Goal: Transaction & Acquisition: Purchase product/service

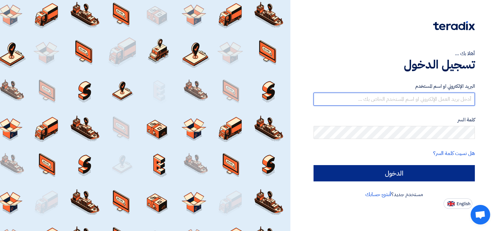
type input "[EMAIL_ADDRESS][DOMAIN_NAME]"
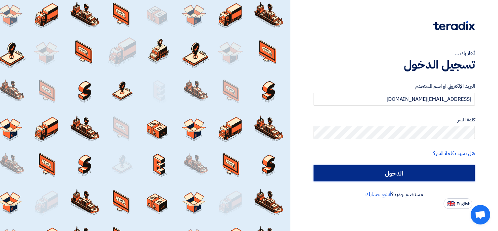
click at [387, 175] on input "الدخول" at bounding box center [394, 173] width 161 height 16
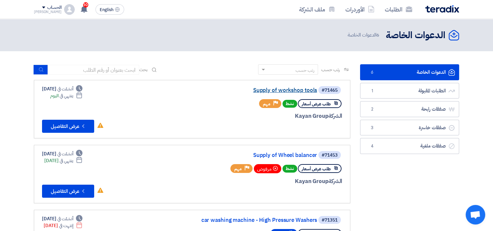
click at [295, 87] on link "Supply of workshop tools" at bounding box center [252, 90] width 130 height 6
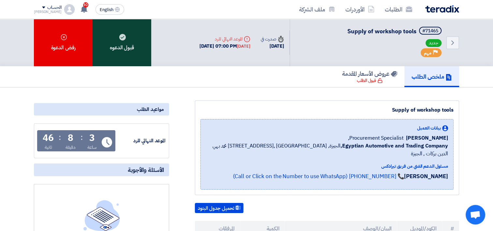
click at [114, 48] on div "قبول الدعوه" at bounding box center [122, 42] width 59 height 47
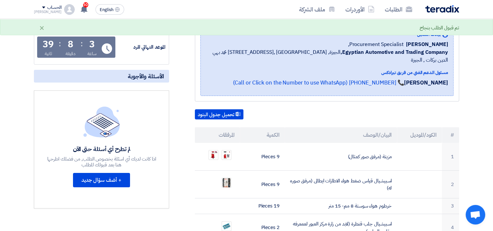
scroll to position [130, 0]
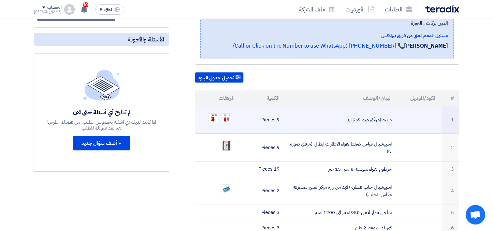
click at [232, 110] on ul at bounding box center [217, 118] width 35 height 16
click at [226, 113] on img at bounding box center [226, 117] width 9 height 9
click at [210, 113] on img at bounding box center [213, 117] width 9 height 9
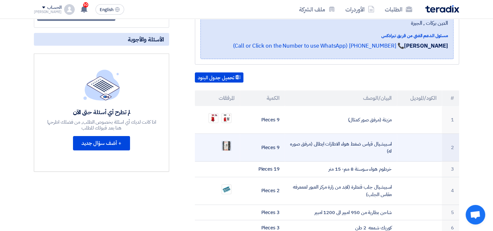
click at [224, 140] on img at bounding box center [226, 146] width 9 height 12
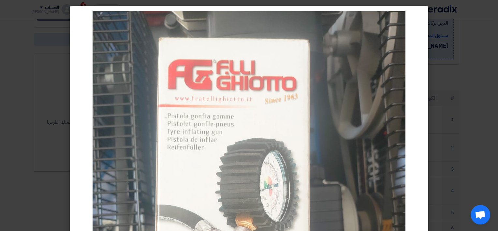
click at [219, 135] on img at bounding box center [249, 219] width 313 height 417
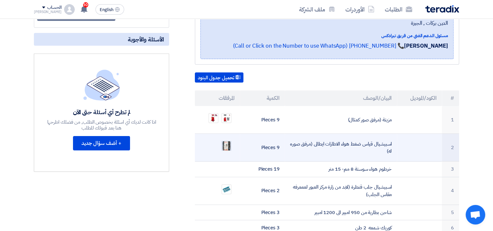
click at [227, 141] on img at bounding box center [226, 146] width 9 height 12
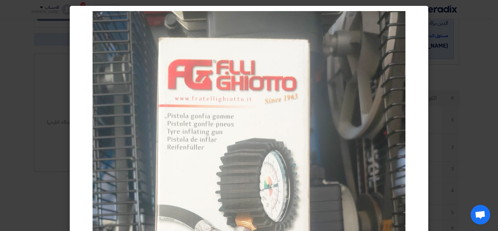
click at [228, 206] on img at bounding box center [249, 219] width 313 height 417
click at [251, 211] on img at bounding box center [249, 219] width 313 height 417
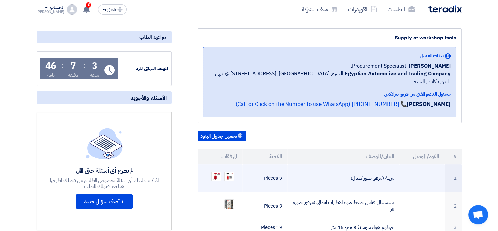
scroll to position [0, 0]
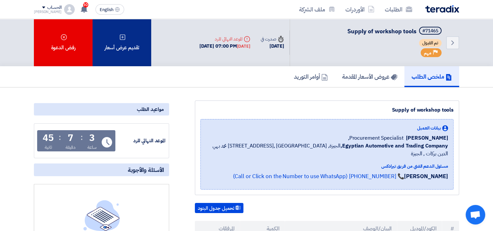
click at [116, 30] on div "تقديم عرض أسعار" at bounding box center [122, 42] width 59 height 47
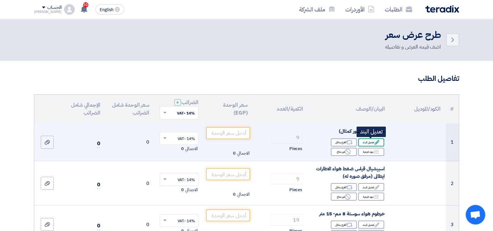
click at [371, 142] on div "Edit تعديل البند" at bounding box center [371, 142] width 26 height 8
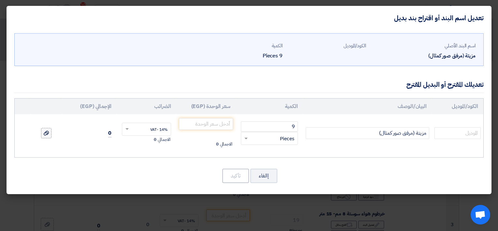
click at [48, 134] on icon at bounding box center [46, 132] width 5 height 5
click at [0, 0] on input "file" at bounding box center [0, 0] width 0 height 0
click at [367, 131] on input "مزيتة (مرفق صور كمثال)" at bounding box center [368, 133] width 124 height 12
paste input "طلمبة سحب زيت من الموتور بالقمع 70 لتر أسبانى"
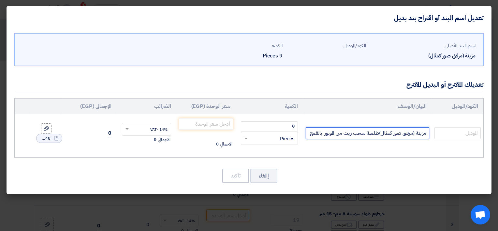
scroll to position [0, -24]
type input "مزيتة (مرفق صور كمثال)طلمبة سحب زيت من الموتور بالقمع 70 لتر أسبانى"
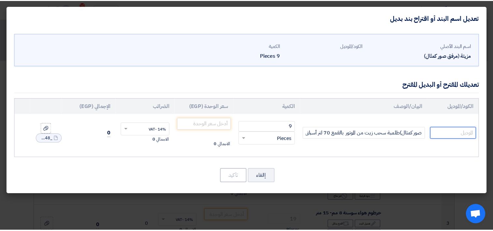
scroll to position [0, 0]
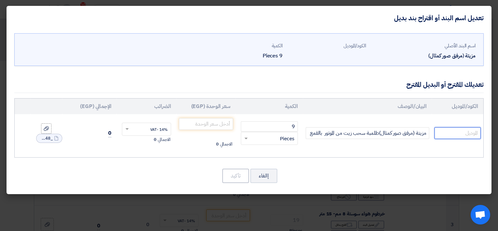
click at [459, 135] on input "text" at bounding box center [458, 133] width 46 height 12
click at [276, 139] on div "RFQ_STEP1.ITEMS.2.TYPE_PLACEHOLDER × Pieces" at bounding box center [273, 138] width 48 height 7
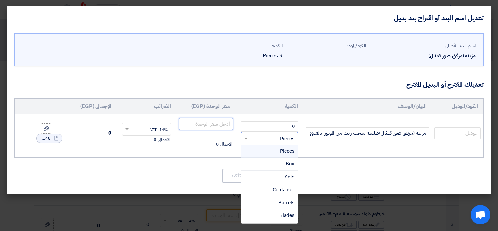
click at [223, 124] on input "number" at bounding box center [206, 124] width 54 height 12
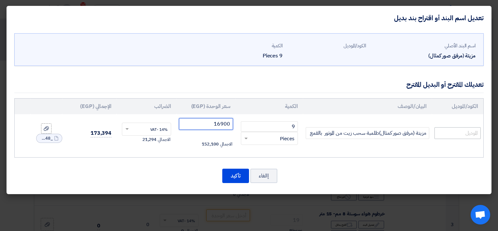
type input "16900"
click at [464, 131] on input "text" at bounding box center [458, 133] width 46 height 12
click at [465, 133] on input "text" at bounding box center [458, 133] width 46 height 12
paste input "373400"
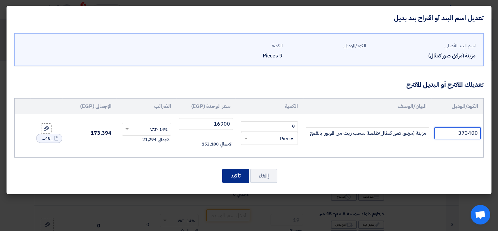
type input "373400"
click at [236, 173] on button "تأكيد" at bounding box center [235, 176] width 27 height 14
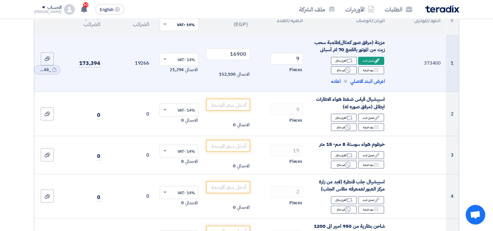
scroll to position [98, 0]
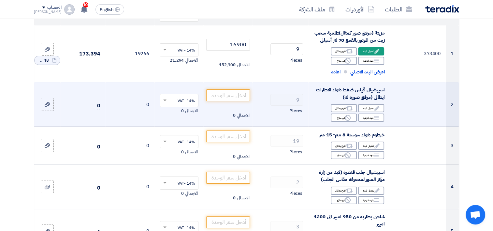
click at [361, 96] on span "اسبيشيال قياس ضغط هواء الاطارات ايطالى (مرفق صوره له)" at bounding box center [350, 93] width 69 height 15
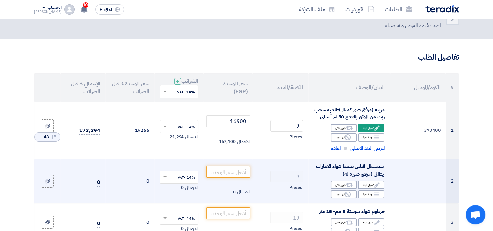
scroll to position [33, 0]
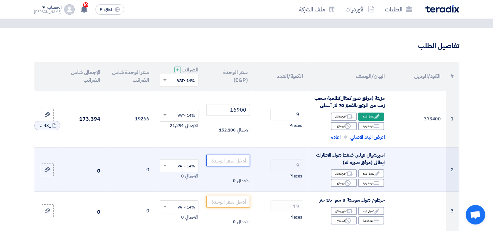
click at [220, 166] on input "number" at bounding box center [228, 161] width 44 height 12
click at [371, 177] on div "Edit تعديل البند" at bounding box center [371, 173] width 26 height 8
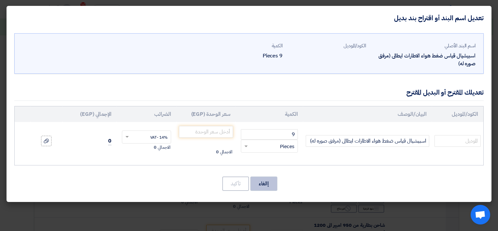
click at [263, 183] on button "إالغاء" at bounding box center [263, 183] width 27 height 14
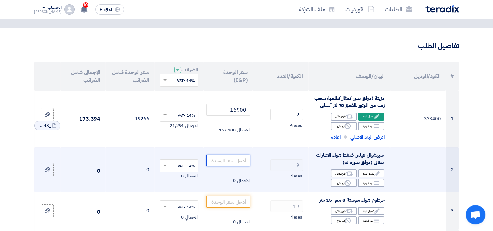
click at [241, 166] on input "number" at bounding box center [228, 161] width 44 height 12
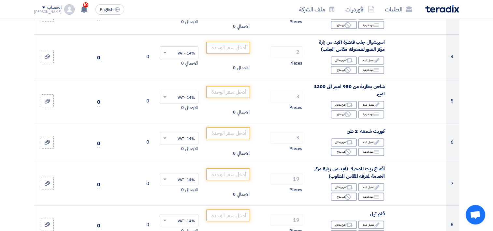
scroll to position [228, 0]
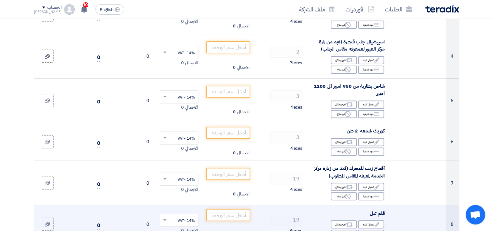
type input "1300"
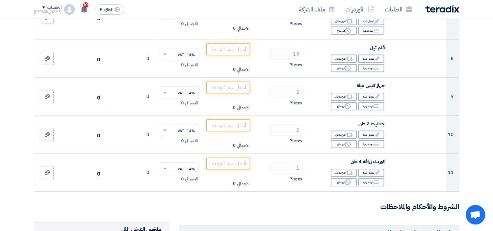
scroll to position [424, 0]
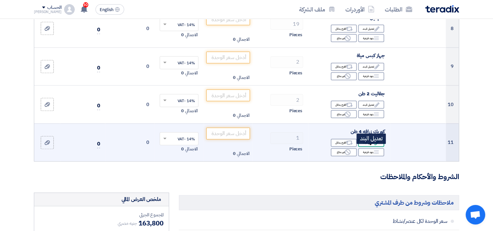
click at [366, 147] on div "Edit تعديل البند" at bounding box center [371, 143] width 26 height 8
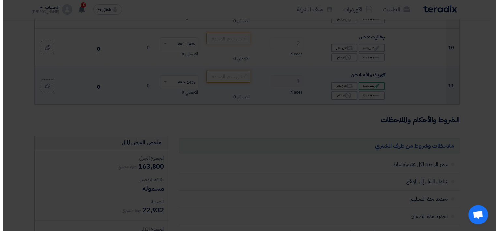
scroll to position [360, 0]
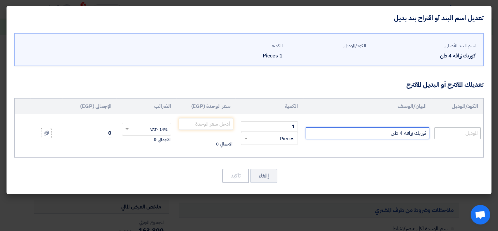
drag, startPoint x: 381, startPoint y: 133, endPoint x: 436, endPoint y: 134, distance: 55.4
click at [436, 134] on tr "كوريك زرافه 4 طن 1 RFQ_STEP1.ITEMS.2.TYPE_PLACEHOLDER × Pieces" at bounding box center [249, 133] width 469 height 38
paste input "CRM30 ونش ظرافة أسباني ميجا 3"
type input "CRM30 ونش ظرافة أسباني ميجا 3 طن"
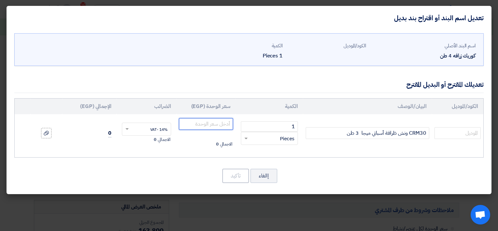
click at [229, 124] on input "number" at bounding box center [206, 124] width 54 height 12
type input "150000"
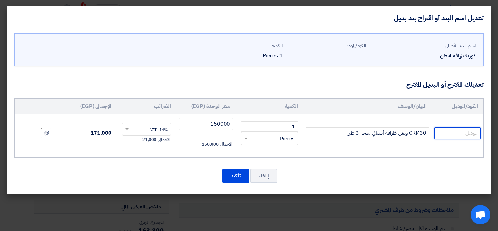
click at [444, 134] on input "text" at bounding box center [458, 133] width 46 height 12
paste input "829382"
type input "829382"
click at [238, 175] on button "تأكيد" at bounding box center [235, 176] width 27 height 14
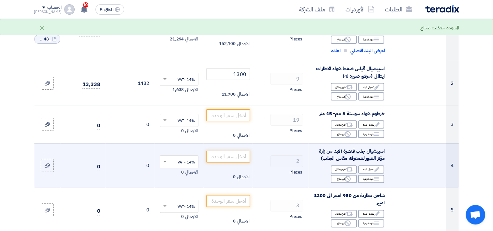
scroll to position [130, 0]
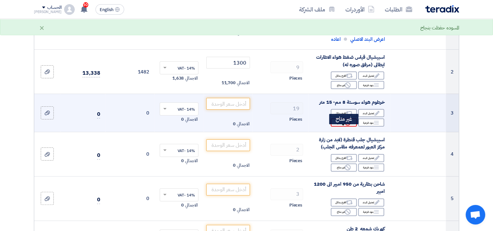
click at [343, 126] on div "Reject غير متاح" at bounding box center [344, 122] width 26 height 8
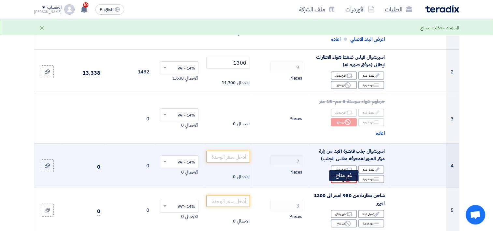
click at [342, 183] on div "Reject غير متاح" at bounding box center [344, 179] width 26 height 8
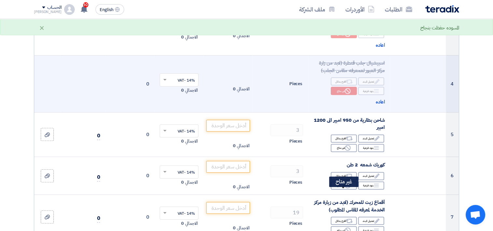
scroll to position [228, 0]
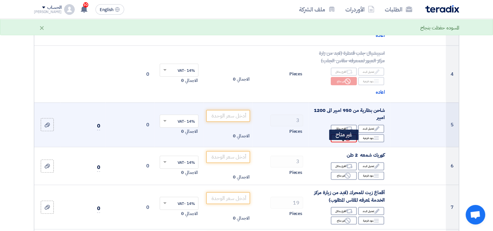
click at [345, 141] on icon "Reject" at bounding box center [348, 138] width 6 height 6
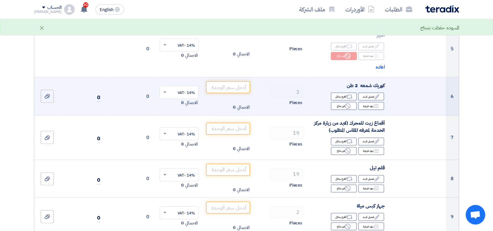
scroll to position [326, 0]
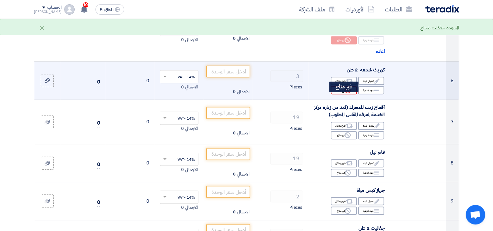
click at [347, 93] on icon "Reject" at bounding box center [348, 90] width 6 height 6
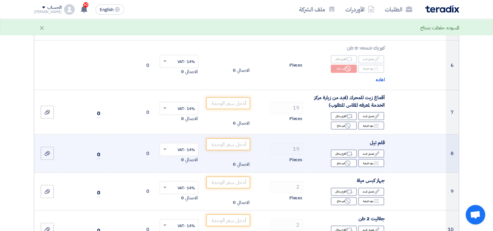
scroll to position [359, 0]
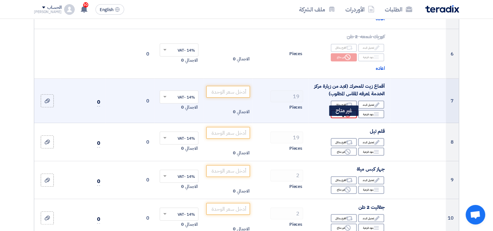
click at [343, 118] on div "Reject غير متاح" at bounding box center [344, 114] width 26 height 8
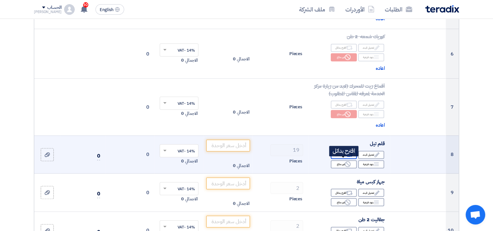
scroll to position [391, 0]
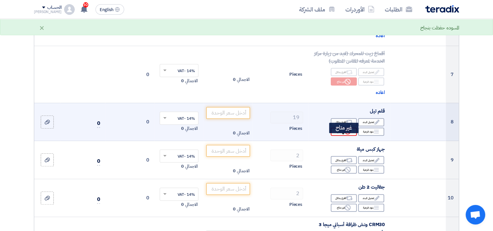
click at [342, 136] on div "Reject غير متاح" at bounding box center [344, 131] width 26 height 8
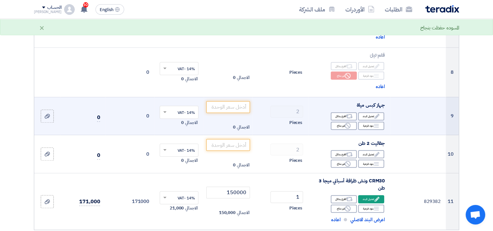
scroll to position [456, 0]
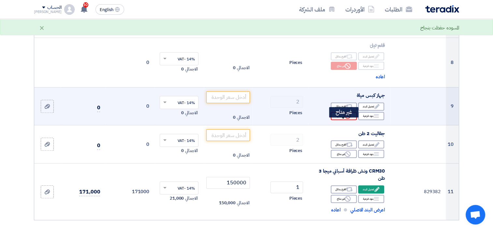
click at [343, 120] on div "Reject غير متاح" at bounding box center [344, 116] width 26 height 8
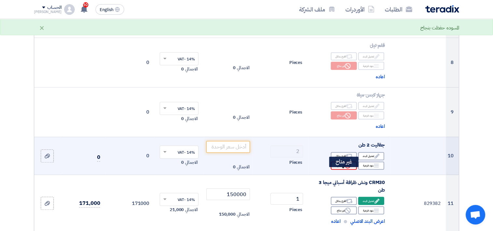
click at [343, 170] on div "Reject غير متاح" at bounding box center [344, 165] width 26 height 8
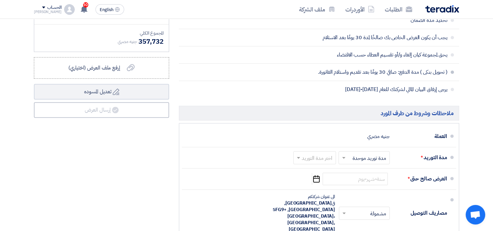
scroll to position [880, 0]
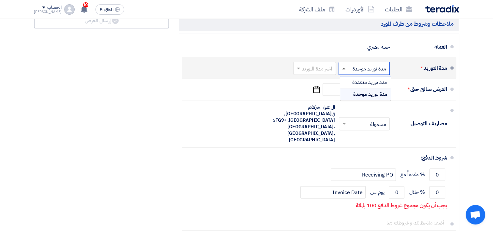
click at [343, 69] on span at bounding box center [343, 68] width 3 height 2
click at [321, 74] on input "text" at bounding box center [313, 68] width 39 height 9
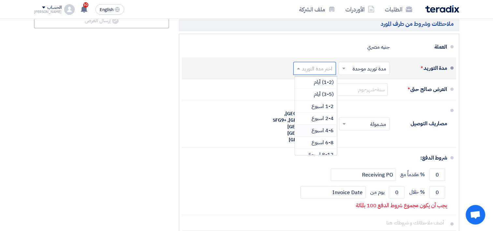
click at [329, 134] on span "4-6 اسبوع" at bounding box center [323, 130] width 22 height 8
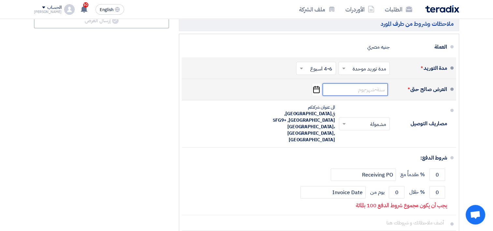
click at [377, 93] on input at bounding box center [355, 89] width 65 height 12
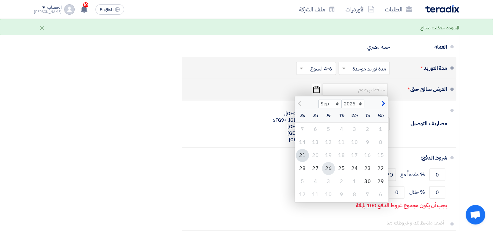
click at [330, 173] on div "26" at bounding box center [328, 168] width 13 height 13
type input "9/26/2025"
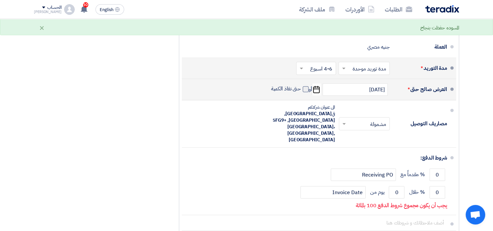
click at [303, 92] on span at bounding box center [306, 89] width 6 height 6
click at [301, 96] on input "حتى نفاذ الكمية" at bounding box center [285, 91] width 31 height 12
checkbox input "true"
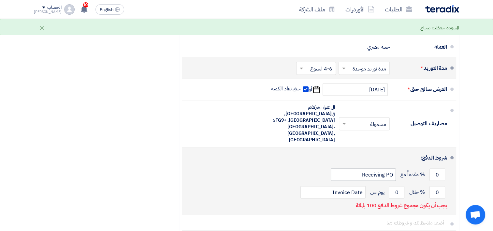
scroll to position [913, 0]
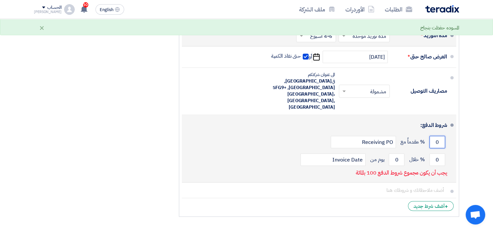
click at [436, 137] on input "0" at bounding box center [438, 142] width 16 height 12
drag, startPoint x: 433, startPoint y: 153, endPoint x: 443, endPoint y: 153, distance: 9.5
click at [443, 153] on input "0" at bounding box center [438, 159] width 16 height 12
type input "100"
drag, startPoint x: 394, startPoint y: 154, endPoint x: 408, endPoint y: 152, distance: 13.8
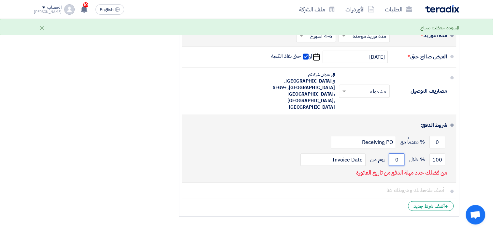
click at [408, 152] on div "100 % خلال 0 يوم من Invoice Date" at bounding box center [317, 160] width 260 height 18
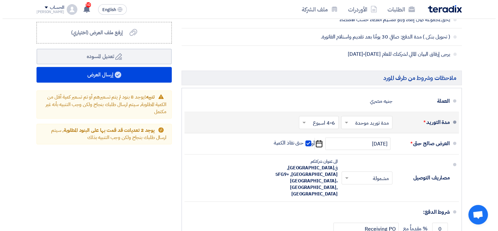
scroll to position [815, 0]
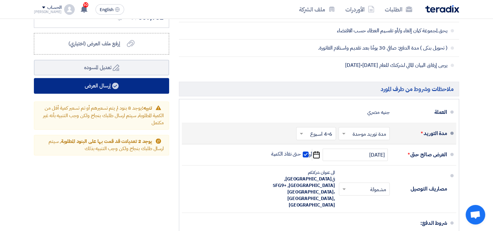
type input "30"
click at [103, 93] on button "إرسال العرض" at bounding box center [101, 86] width 135 height 16
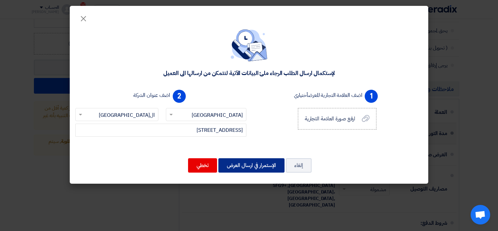
click at [256, 167] on button "الإستمرار في ارسال العرض" at bounding box center [251, 165] width 66 height 14
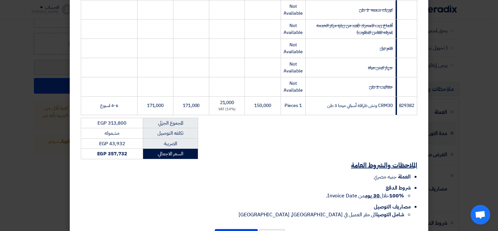
scroll to position [247, 0]
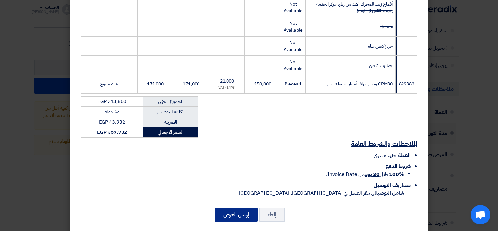
click at [228, 207] on button "إرسال العرض" at bounding box center [236, 214] width 43 height 14
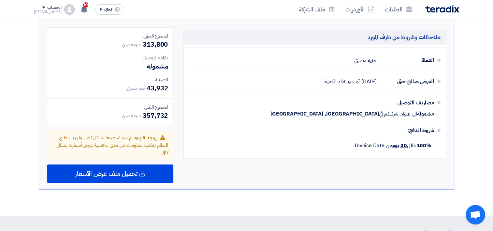
scroll to position [576, 0]
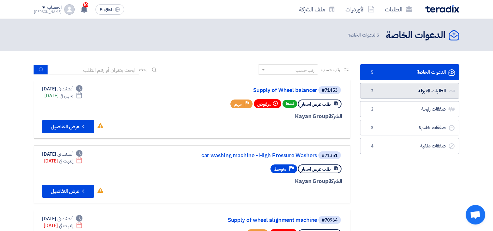
click at [405, 89] on link "الطلبات المقبولة الطلبات المقبولة 2" at bounding box center [409, 91] width 99 height 16
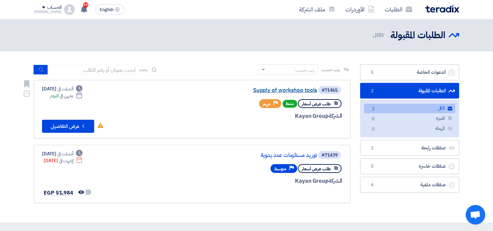
click at [298, 91] on link "Supply of workshop tools" at bounding box center [252, 90] width 130 height 6
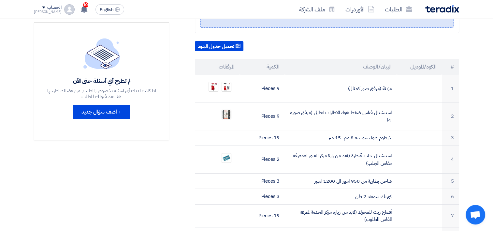
scroll to position [163, 0]
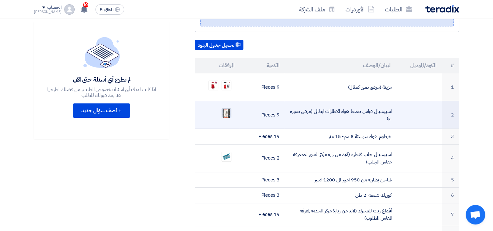
click at [228, 107] on img at bounding box center [226, 113] width 9 height 12
click at [325, 103] on td "اسبيشيال قياس ضغط هواء الاطارات ايطالى (مرفق صوره له)" at bounding box center [341, 115] width 112 height 28
click at [228, 107] on img at bounding box center [226, 113] width 9 height 12
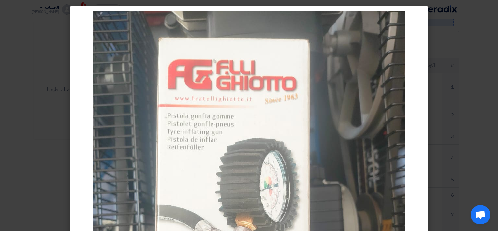
click at [229, 142] on img at bounding box center [249, 219] width 313 height 417
click at [223, 212] on img at bounding box center [249, 219] width 313 height 417
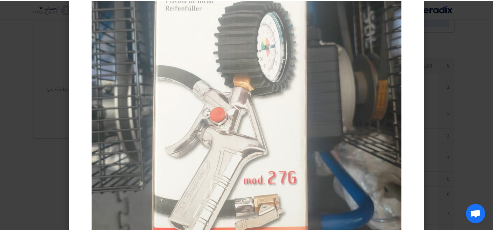
scroll to position [170, 0]
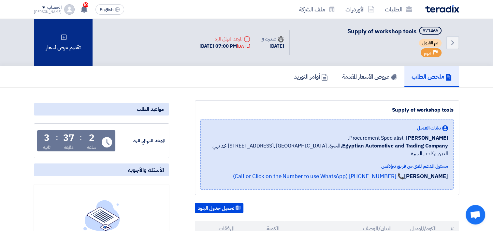
click at [59, 47] on div "تقديم عرض أسعار" at bounding box center [63, 42] width 59 height 47
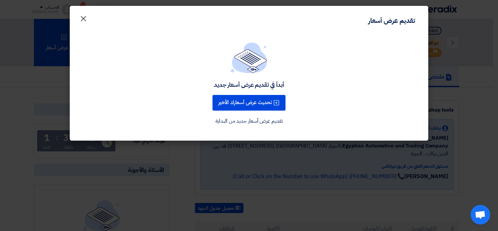
click at [87, 21] on span "×" at bounding box center [84, 18] width 8 height 20
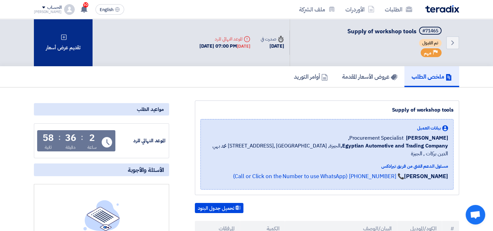
click at [69, 38] on div "تقديم عرض أسعار" at bounding box center [63, 42] width 59 height 47
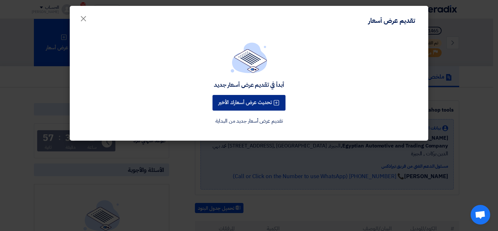
click at [249, 106] on button "تحديث عرض أسعارك الأخير" at bounding box center [249, 103] width 73 height 16
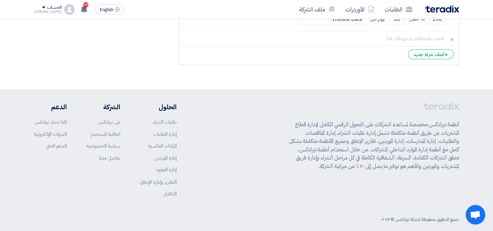
scroll to position [956, 0]
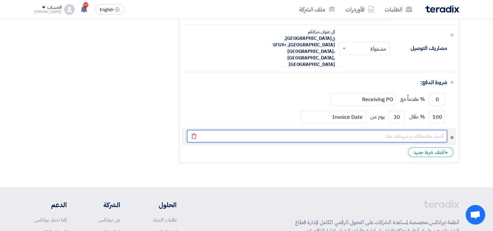
click at [424, 130] on input "text" at bounding box center [317, 136] width 260 height 12
type input "سوف نقوم بالتوريد لكم عن طريق الموزعين المعتمدين لنا مع الالتزام بكل الشروط الم…"
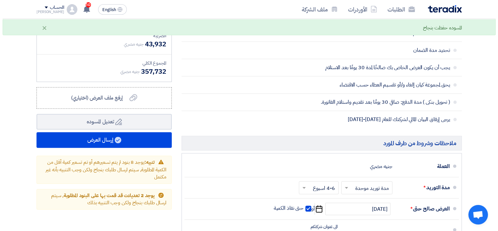
scroll to position [760, 0]
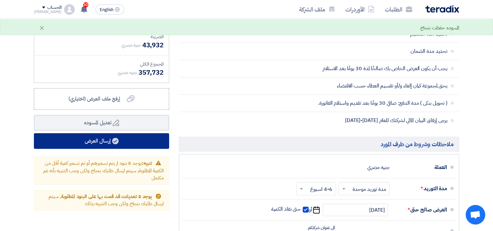
click at [101, 143] on button "إرسال العرض" at bounding box center [101, 141] width 135 height 16
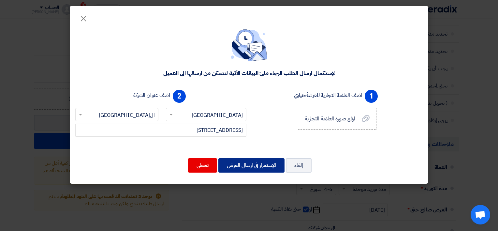
click at [255, 166] on button "الإستمرار في ارسال العرض" at bounding box center [251, 165] width 66 height 14
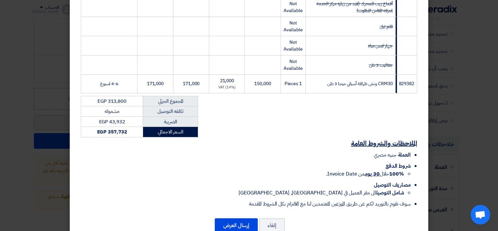
scroll to position [258, 0]
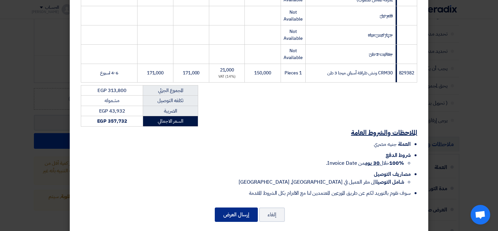
click at [236, 207] on button "إرسال العرض" at bounding box center [236, 214] width 43 height 14
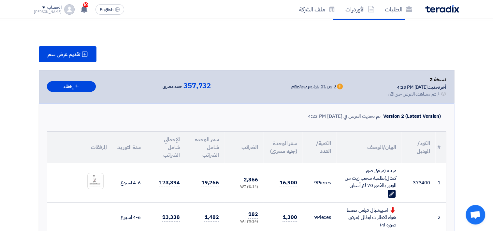
scroll to position [747, 0]
